Goal: Task Accomplishment & Management: Use online tool/utility

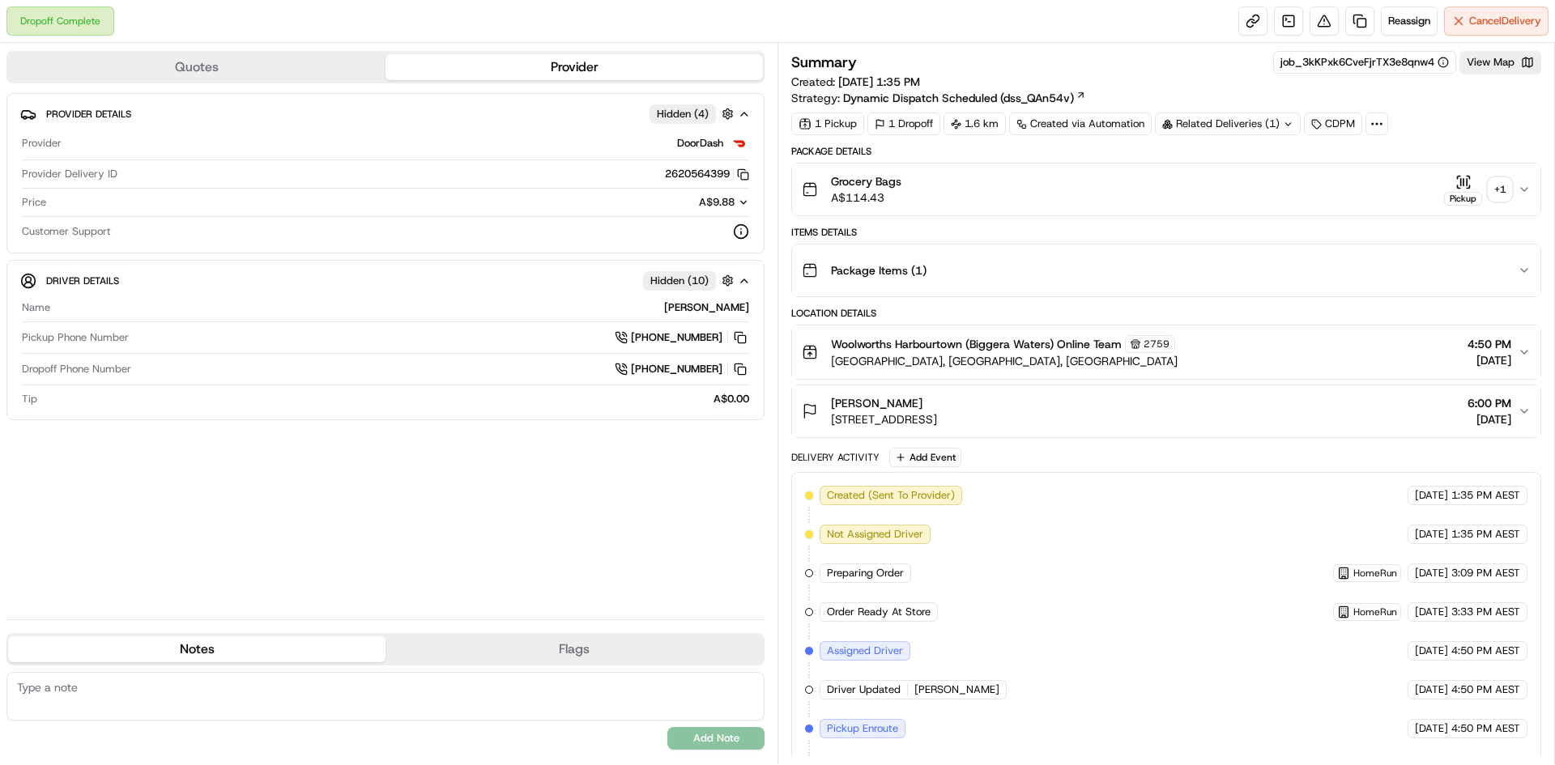
click at [1208, 130] on div "Related Deliveries (1)" at bounding box center [1228, 124] width 146 height 23
click at [1205, 131] on div "Related Deliveries (1)" at bounding box center [1228, 124] width 146 height 23
click at [1407, 14] on button "Reassign" at bounding box center [1409, 20] width 57 height 29
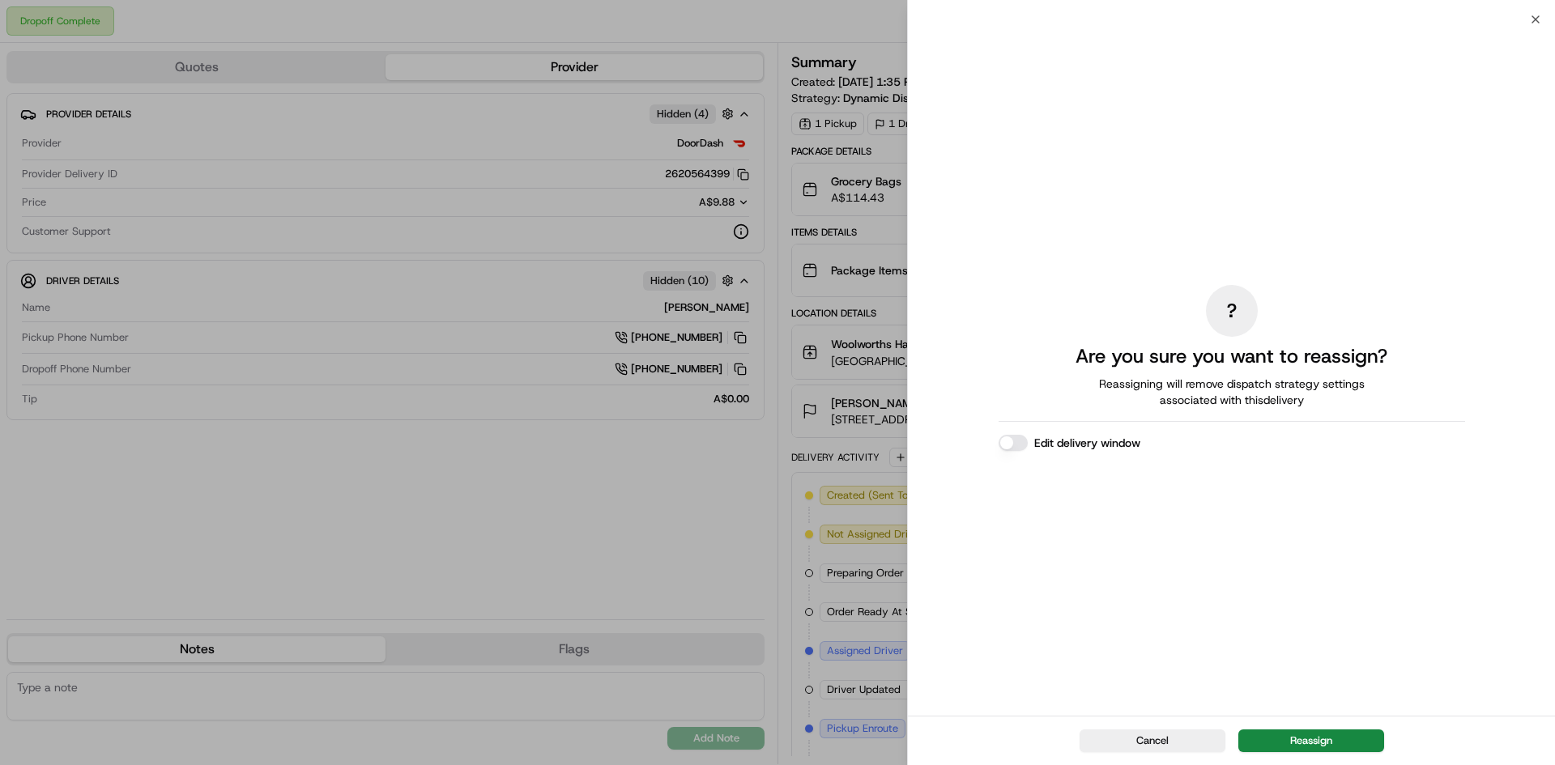
click at [1307, 734] on button "Reassign" at bounding box center [1312, 741] width 146 height 23
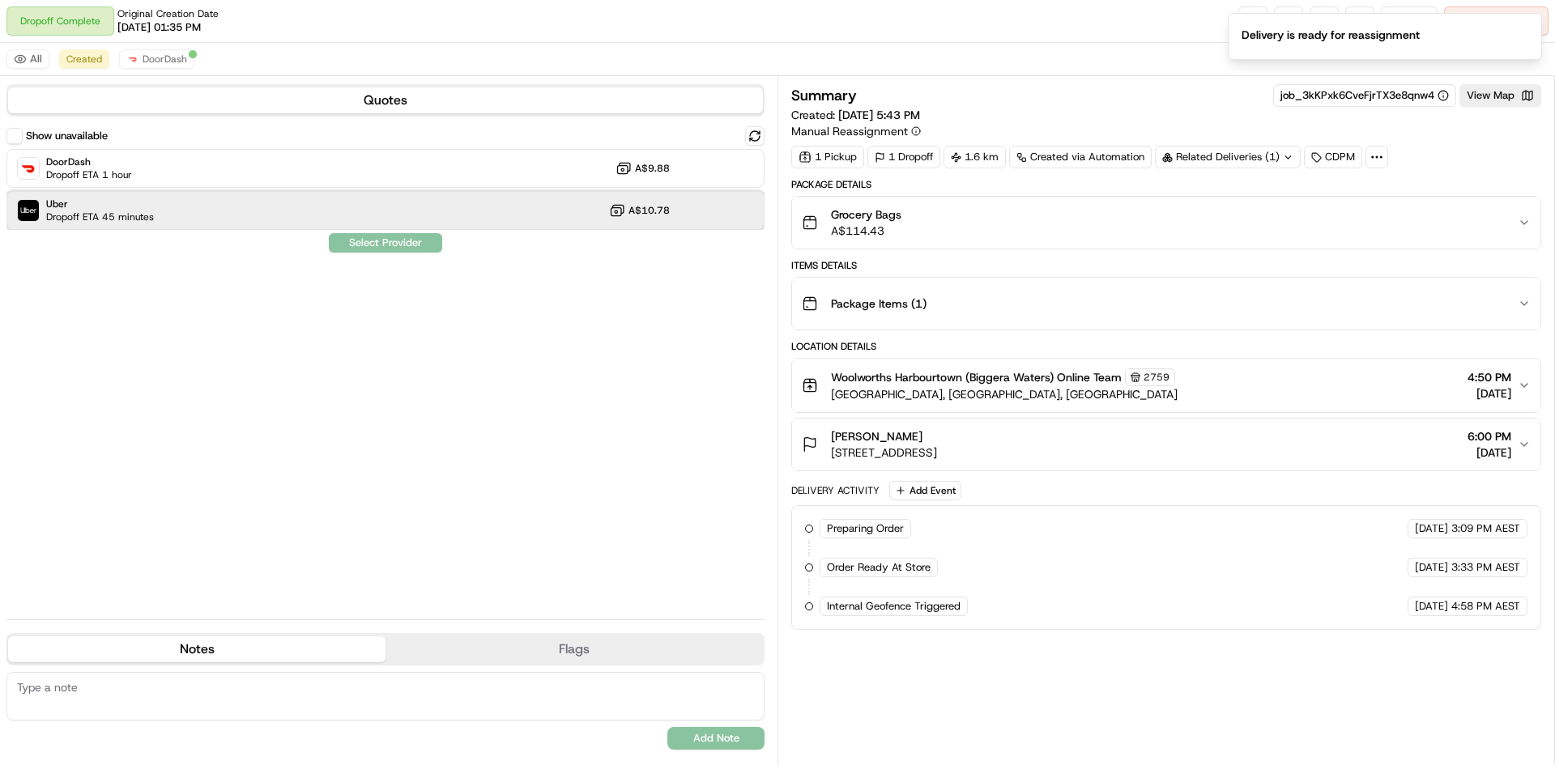
click at [433, 215] on div "Uber Dropoff ETA 45 minutes A$10.78" at bounding box center [385, 210] width 758 height 39
click at [377, 258] on div "Show unavailable DoorDash Dropoff ETA 1 hour A$9.88 Uber Dropoff ETA 45 minutes…" at bounding box center [385, 366] width 758 height 480
click at [389, 249] on button "Assign Provider" at bounding box center [385, 242] width 115 height 19
